Goal: Find specific page/section: Find specific page/section

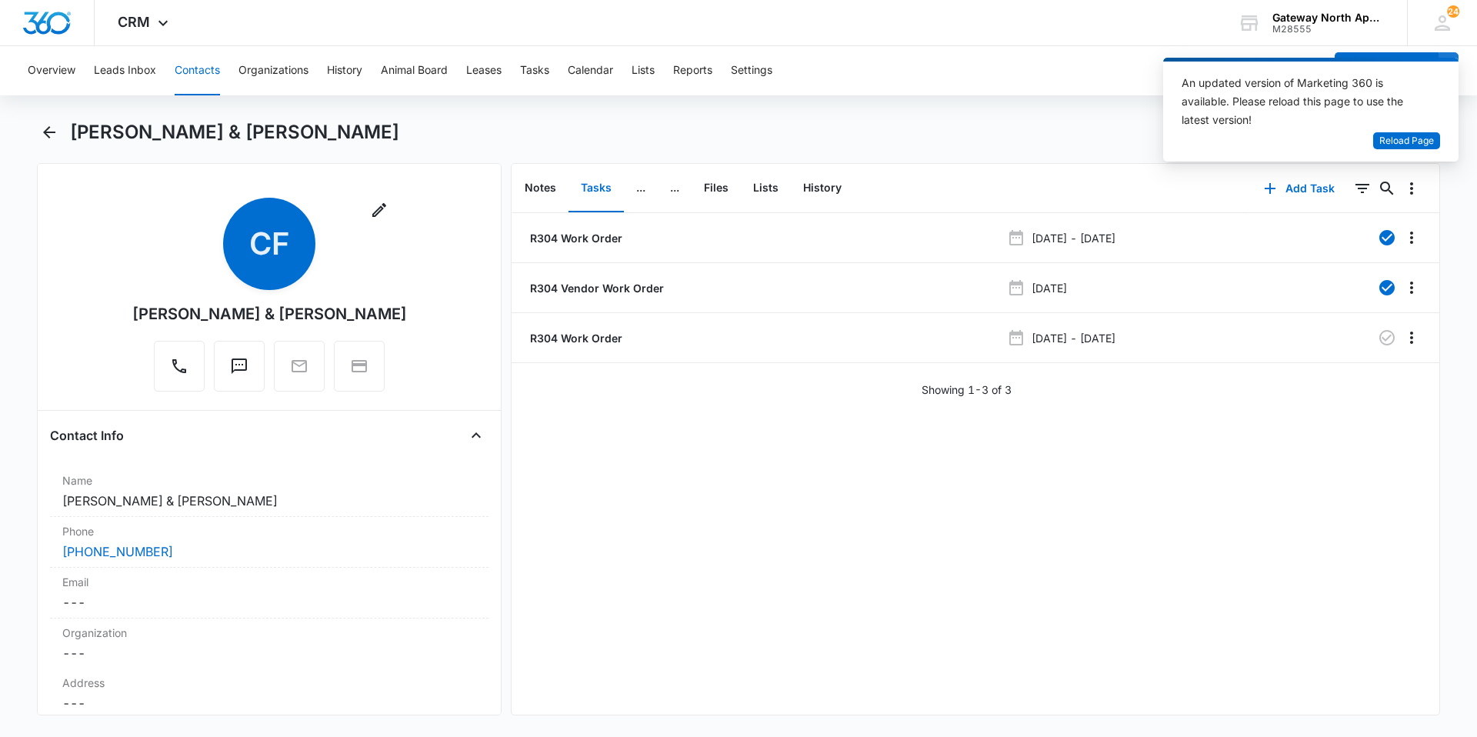
click at [217, 67] on button "Contacts" at bounding box center [197, 70] width 45 height 49
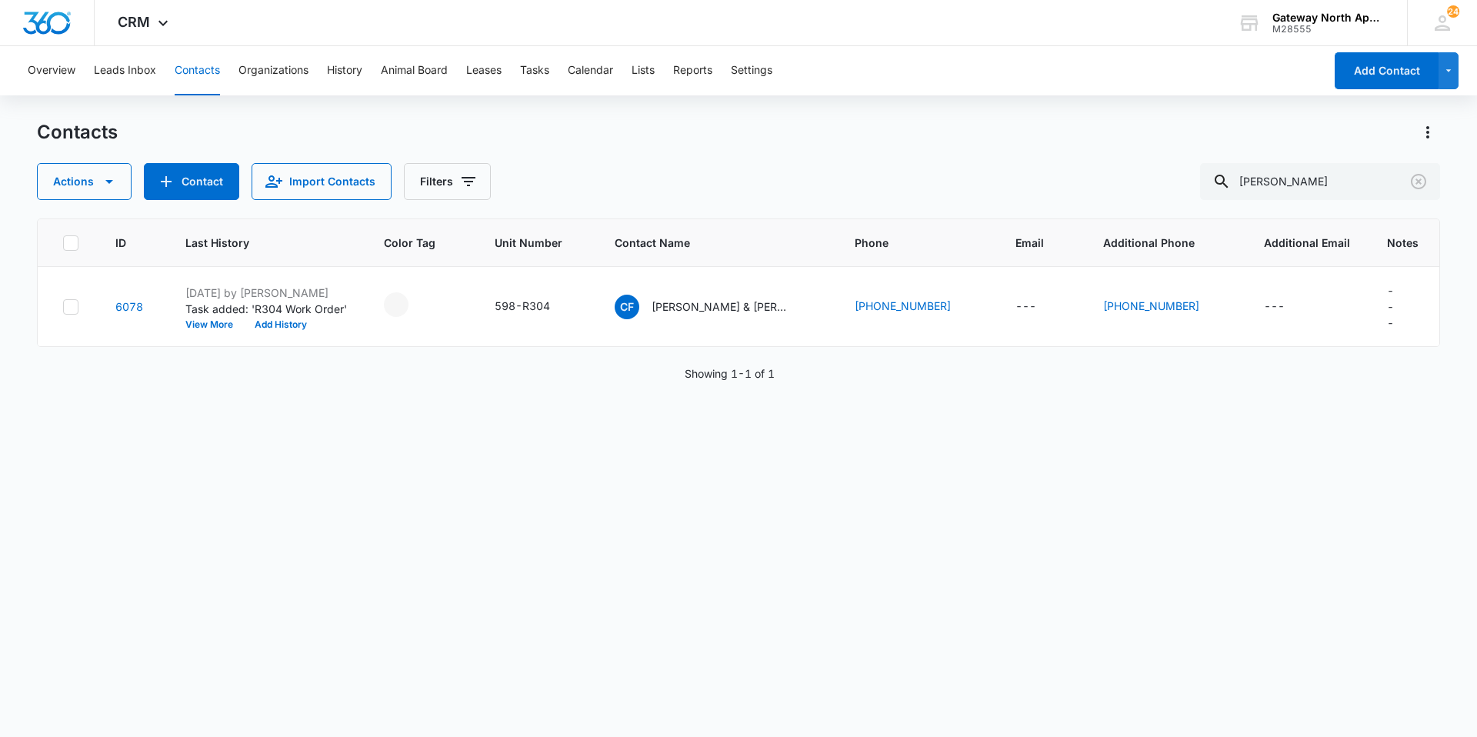
click at [1327, 210] on div "Contacts Actions Contact Import Contacts Filters cassidy ID Last History Color …" at bounding box center [738, 427] width 1403 height 615
drag, startPoint x: 1317, startPoint y: 192, endPoint x: 1116, endPoint y: 180, distance: 201.9
click at [1116, 180] on div "Actions Contact Import Contacts Filters cassidy" at bounding box center [738, 181] width 1403 height 37
type input "d105"
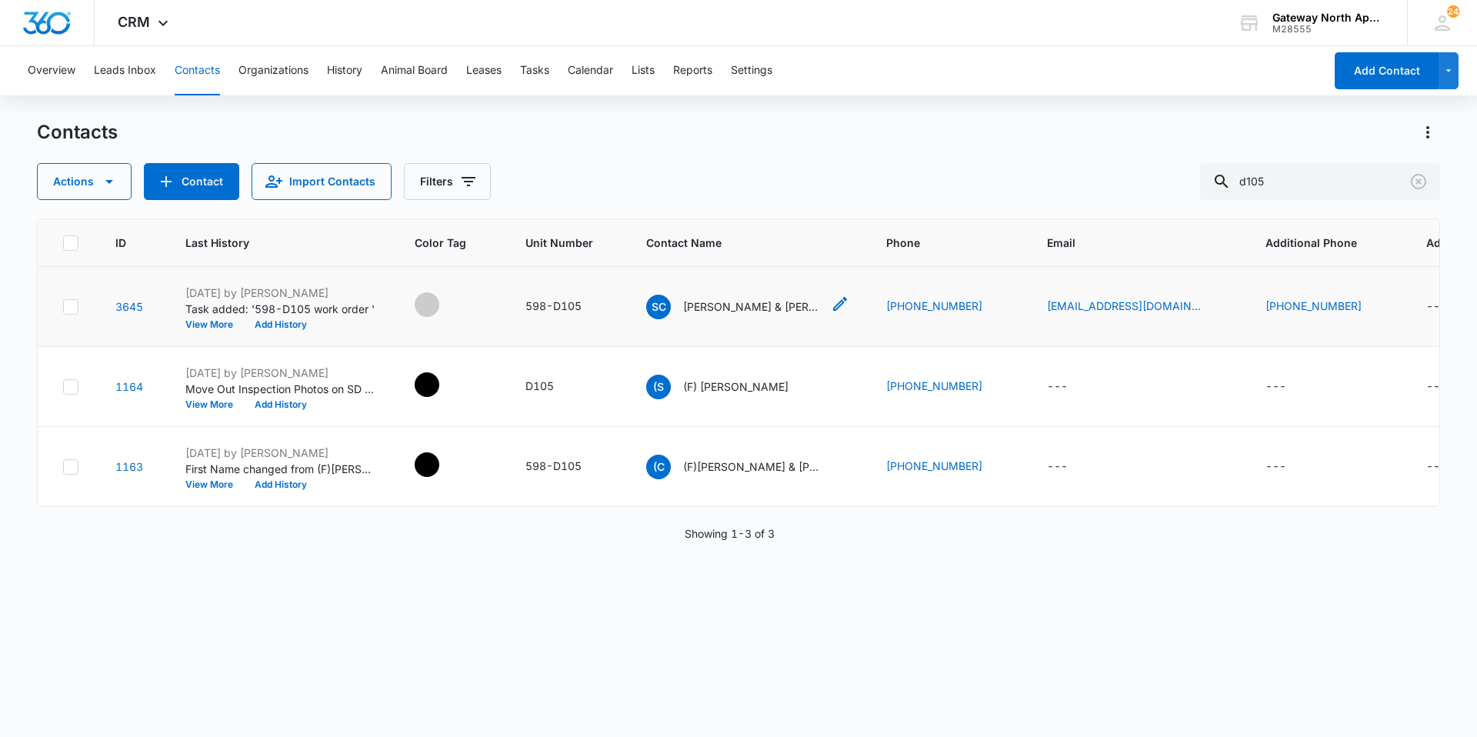
click at [774, 315] on div "SC Shana Clapp & Ann Alire" at bounding box center [733, 307] width 175 height 25
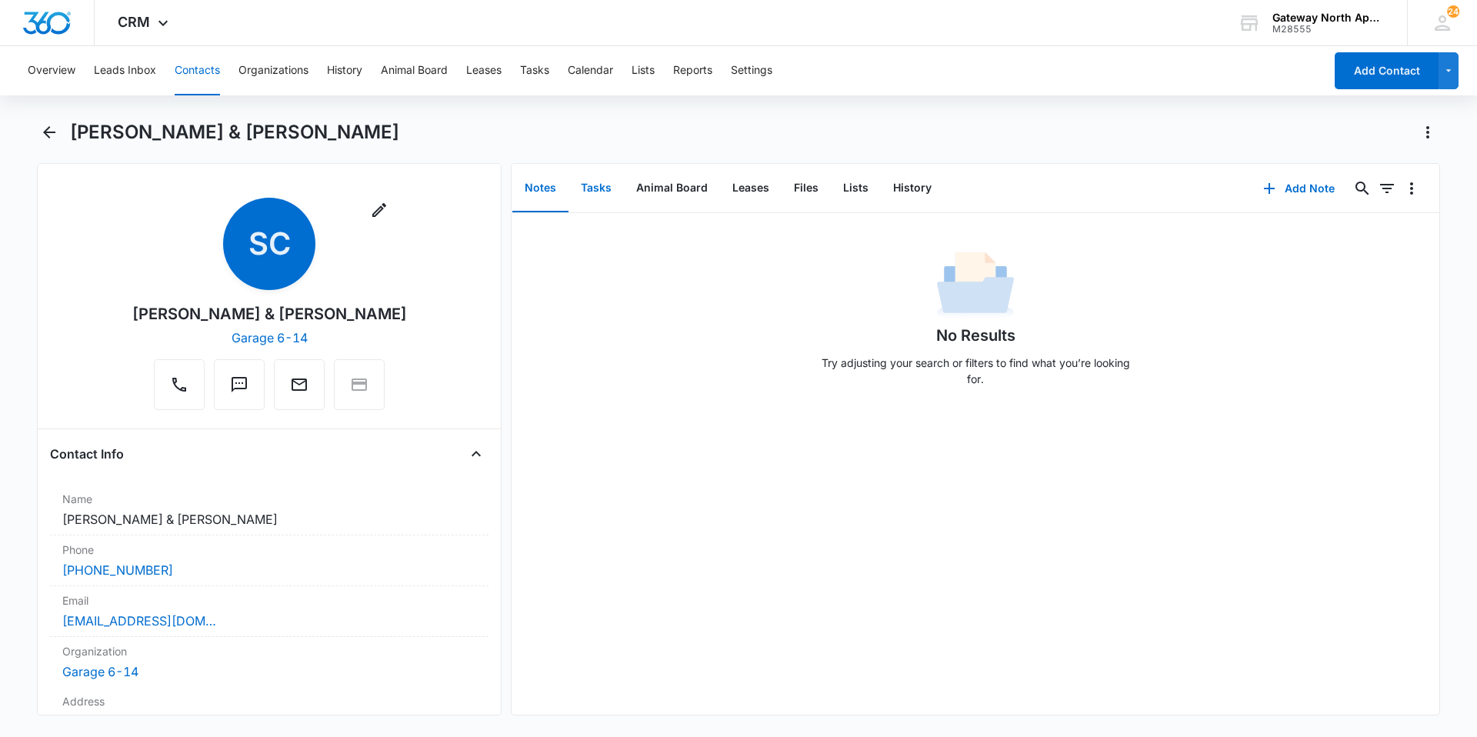
click at [576, 180] on button "Tasks" at bounding box center [596, 189] width 55 height 48
